Goal: Task Accomplishment & Management: Manage account settings

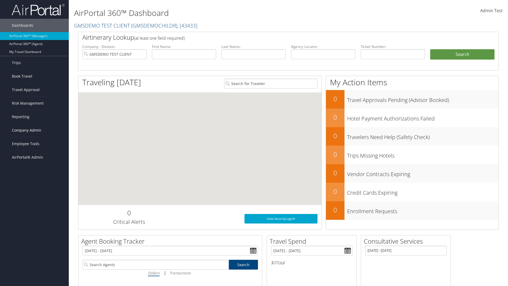
click at [34, 130] on span "Company Admin" at bounding box center [26, 130] width 29 height 13
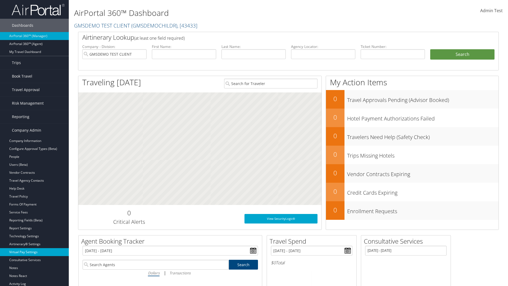
click at [34, 252] on link "Virtual Pay Settings" at bounding box center [34, 252] width 69 height 8
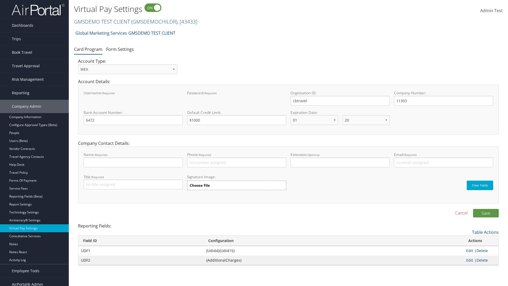
select select "20"
click at [102, 21] on link "GMSDEMO TEST CLIENT ( GMSDEMOCHILDR ) , [ 43433 ]" at bounding box center [135, 21] width 123 height 7
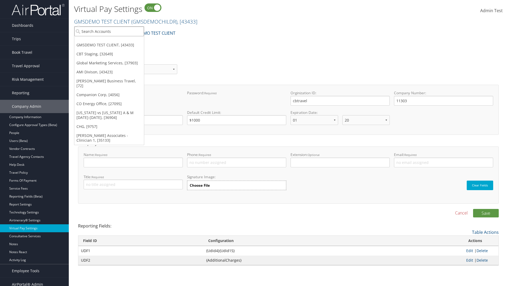
click at [109, 31] on input "search" at bounding box center [109, 31] width 70 height 10
type input "CBTSTG"
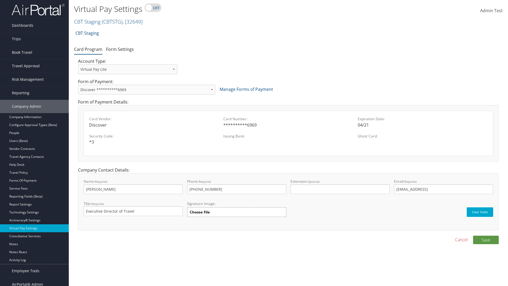
select select "new"
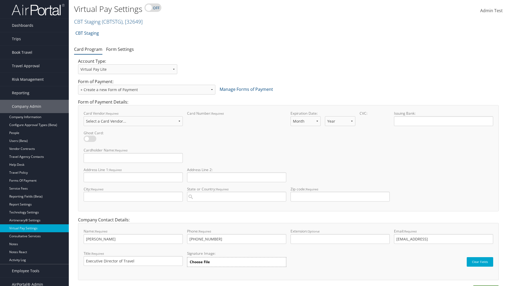
select select "VI"
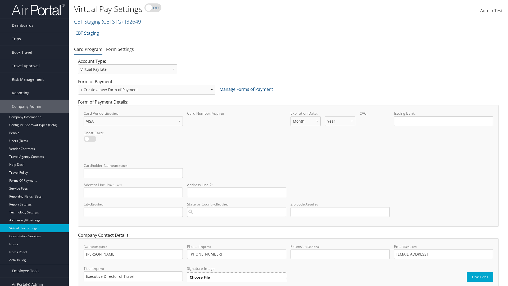
select select "11"
select select "35"
click at [133, 173] on input "Cardholder Name: required This field is required" at bounding box center [133, 173] width 99 height 10
type input "Auto Test"
click at [133, 192] on input "Address Line 1: required This field is required" at bounding box center [133, 192] width 99 height 10
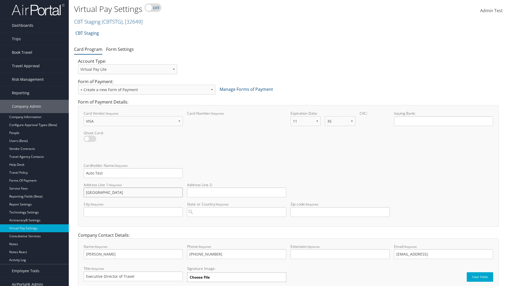
type input "Salt lake City"
click at [133, 212] on input "City: required This field is required" at bounding box center [133, 212] width 99 height 10
type input "SALt LAKE CITY"
click at [237, 212] on input "State or Country: required This field requires a suggested region." at bounding box center [236, 212] width 99 height 10
type input "United States of America"
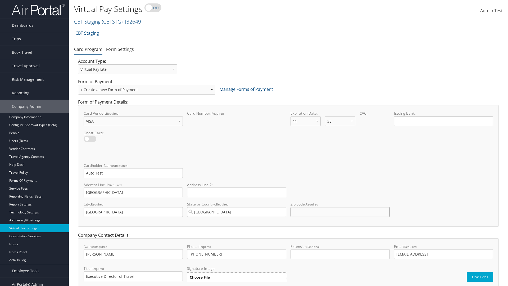
click at [340, 212] on input "Zip code: required This field requires numbers" at bounding box center [340, 212] width 99 height 10
type input "84106"
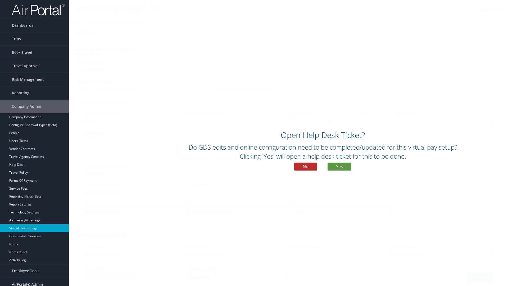
scroll to position [23, 0]
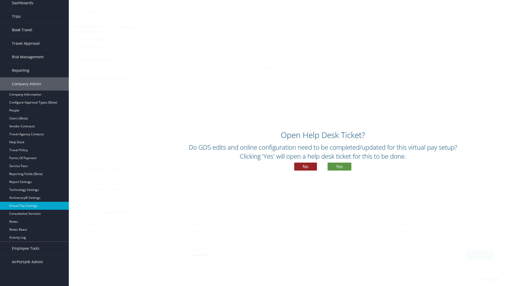
click at [306, 167] on button "No" at bounding box center [305, 167] width 23 height 8
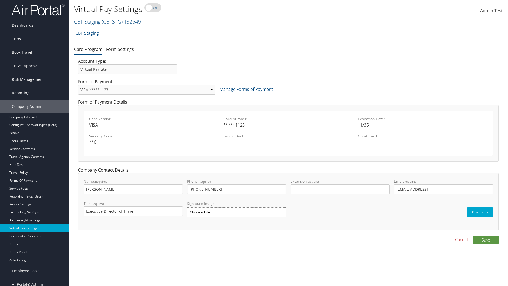
scroll to position [5, 0]
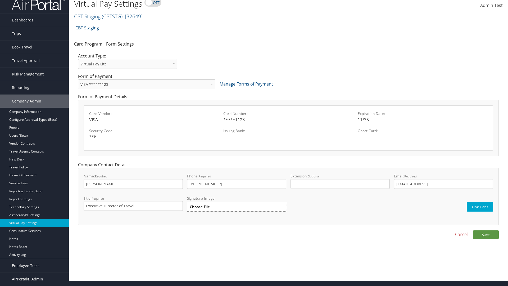
select select "13"
click at [486, 234] on button "Save" at bounding box center [486, 234] width 26 height 8
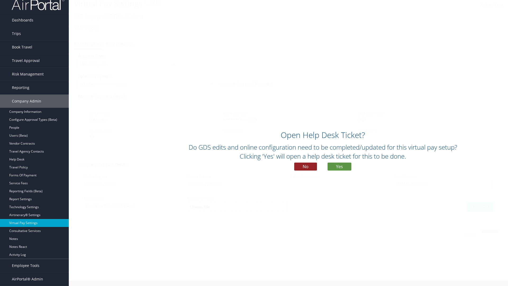
click at [306, 167] on button "No" at bounding box center [305, 167] width 23 height 8
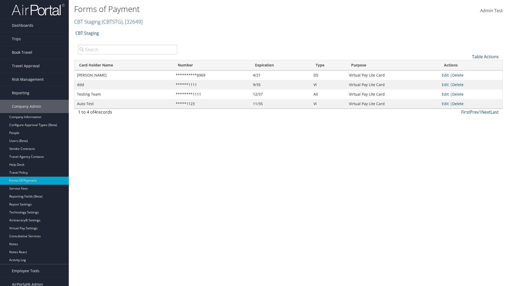
click at [459, 104] on link "Delete" at bounding box center [457, 103] width 11 height 5
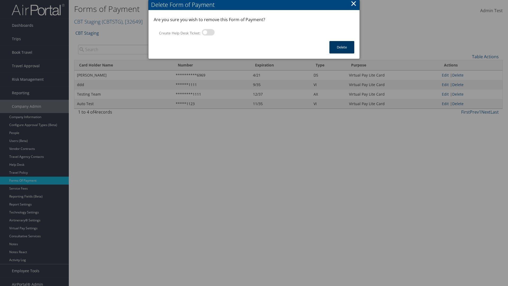
click at [342, 47] on button "Delete" at bounding box center [342, 47] width 25 height 12
